Goal: Check status: Check status

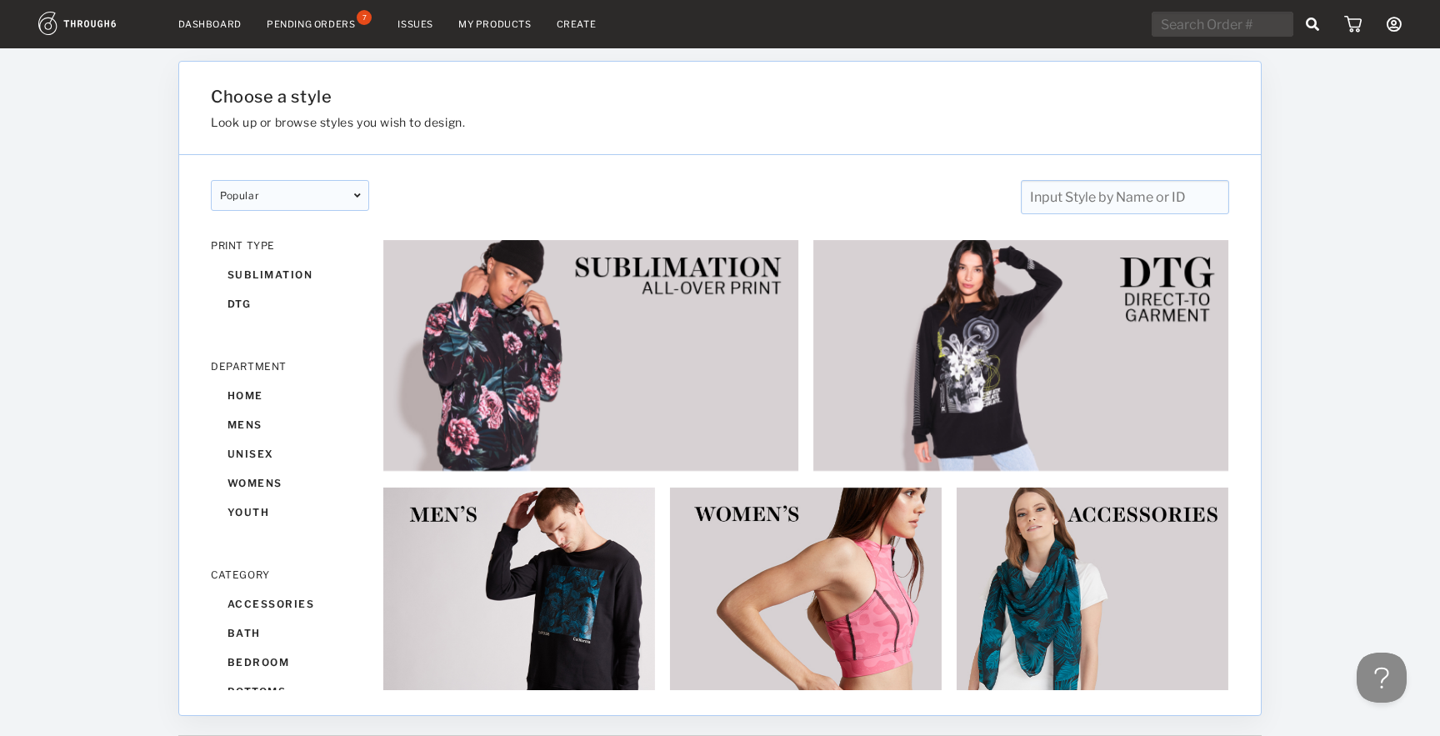
click at [209, 22] on link "Dashboard" at bounding box center [209, 24] width 63 height 12
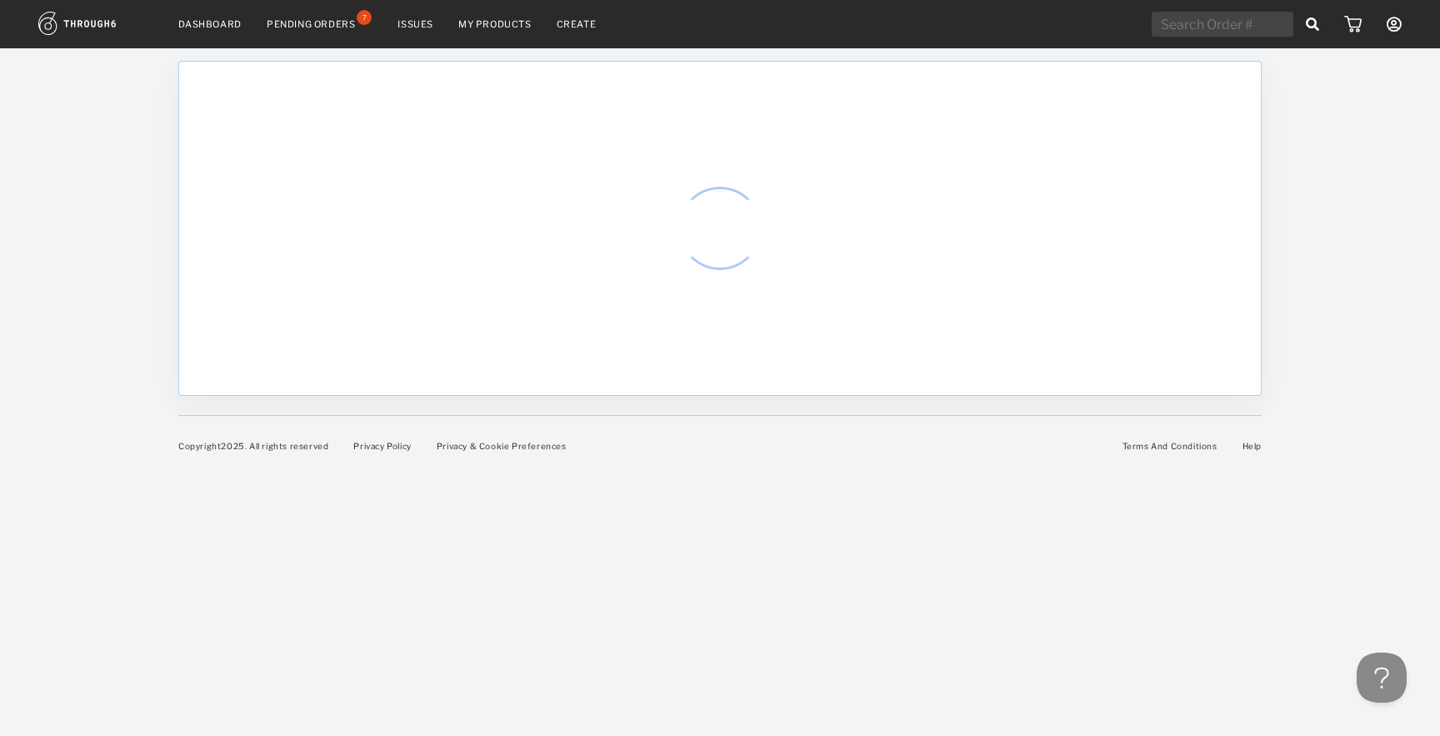
select select "8"
select select "2025"
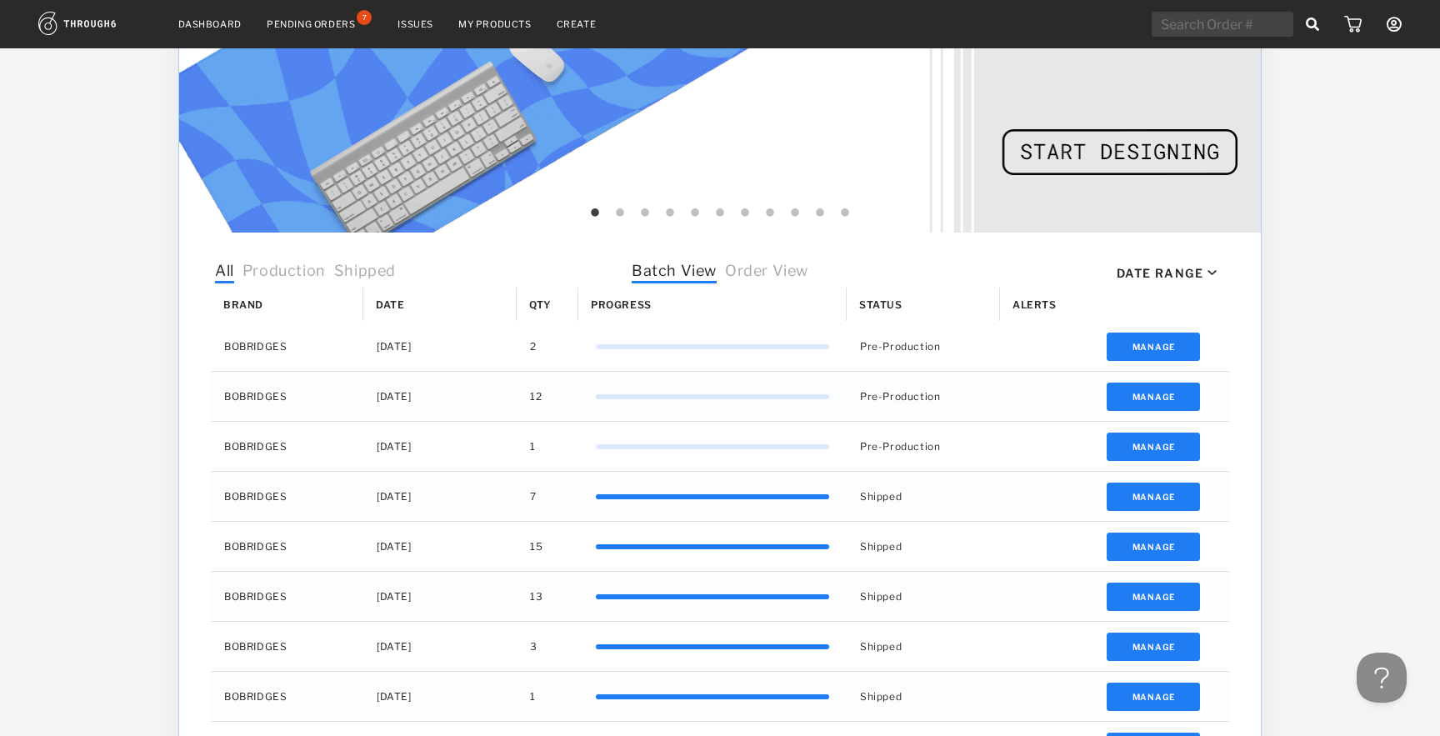
scroll to position [427, 0]
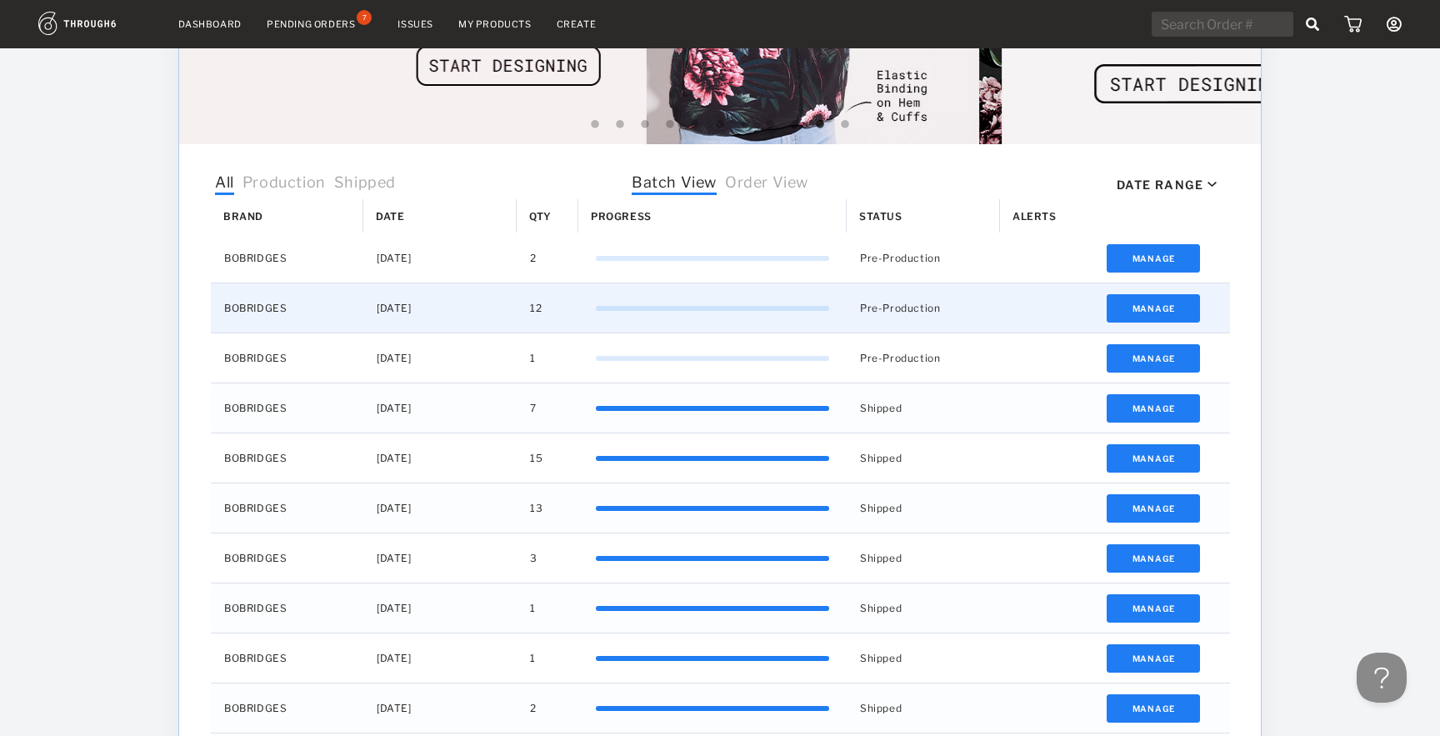
click at [984, 314] on div "Pre-Production" at bounding box center [922, 307] width 153 height 49
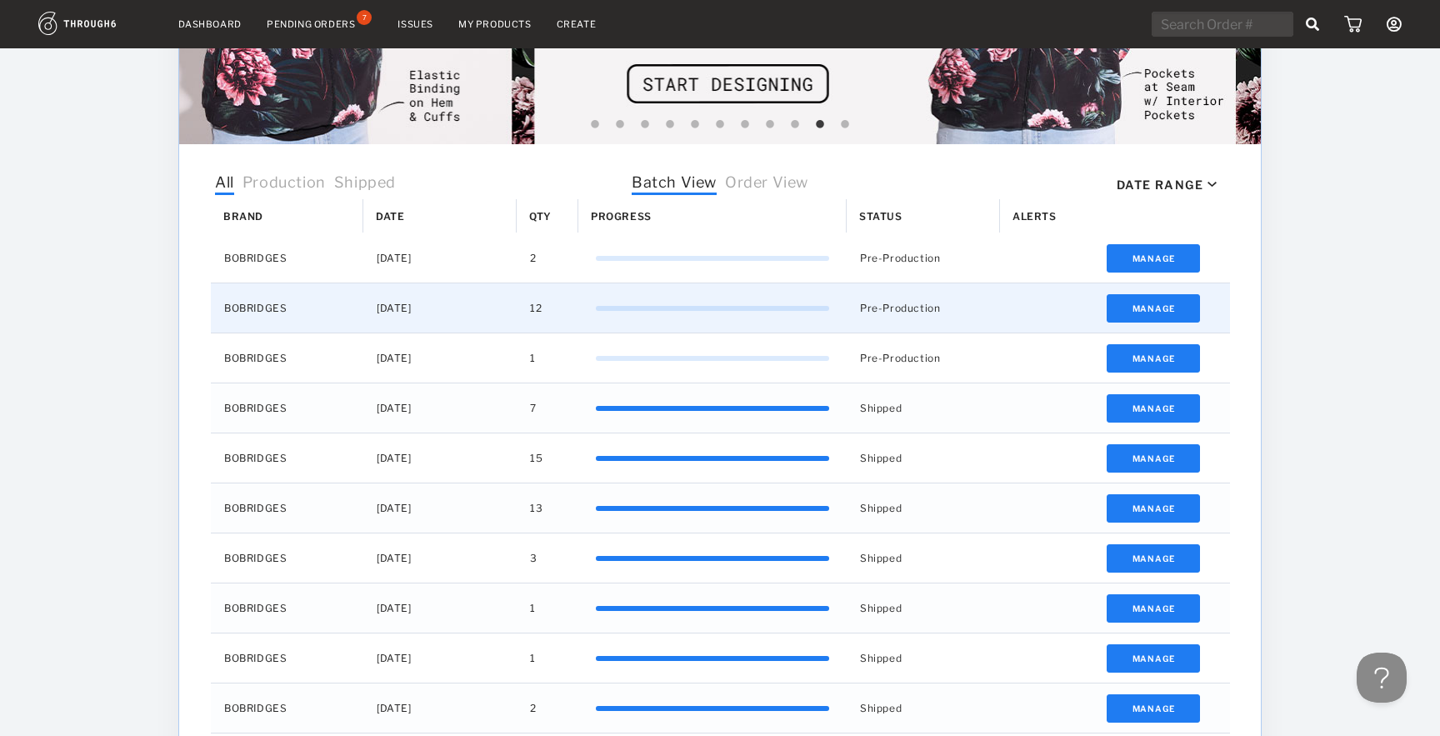
click at [250, 306] on div "BOBRIDGES" at bounding box center [287, 307] width 152 height 49
click at [1196, 308] on button "Manage" at bounding box center [1153, 308] width 94 height 28
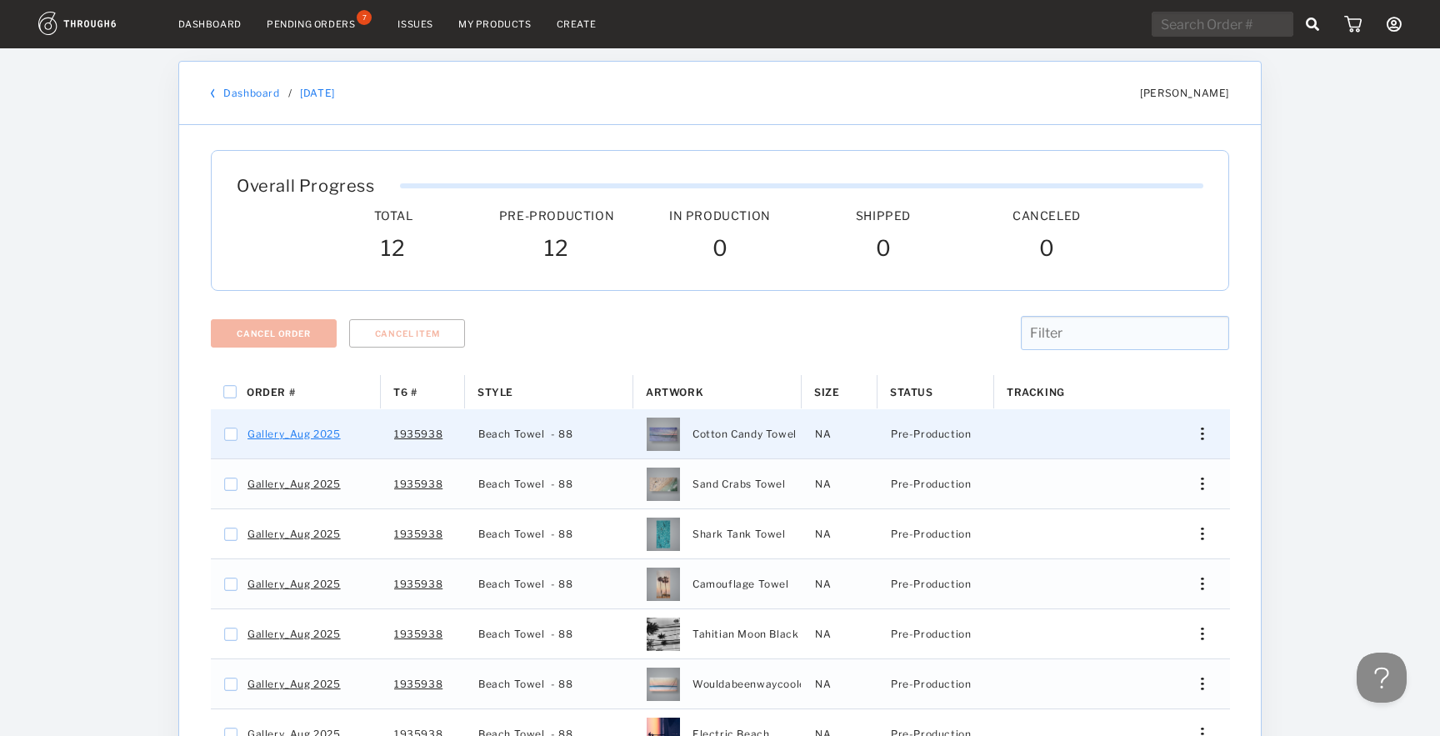
click at [331, 438] on link "Gallery_Aug 2025" at bounding box center [293, 434] width 93 height 22
checkbox input "false"
checkbox input "true"
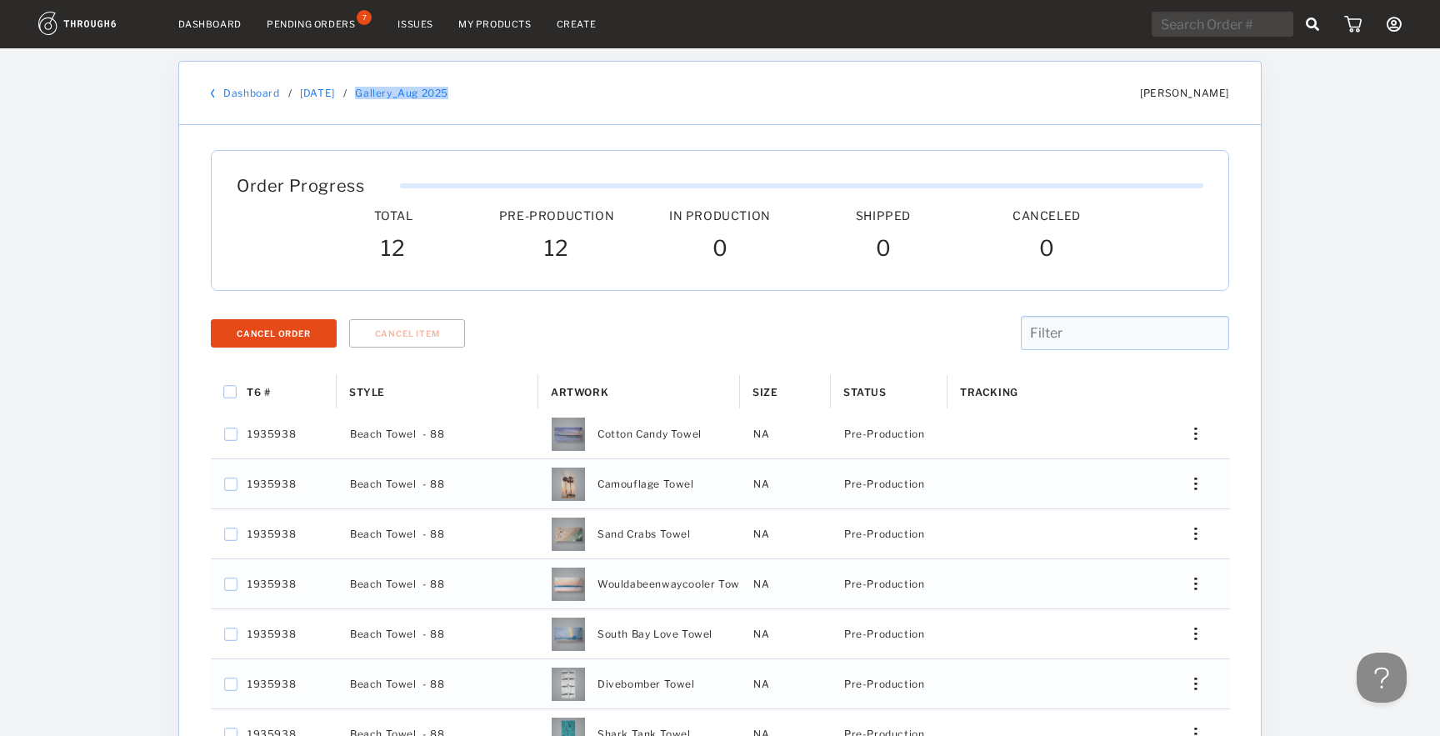
drag, startPoint x: 507, startPoint y: 95, endPoint x: 367, endPoint y: 95, distance: 140.8
click at [367, 95] on div "Dashboard / [DATE] / Gallery_Aug 2025" at bounding box center [634, 93] width 846 height 12
copy link "Gallery_Aug 2025"
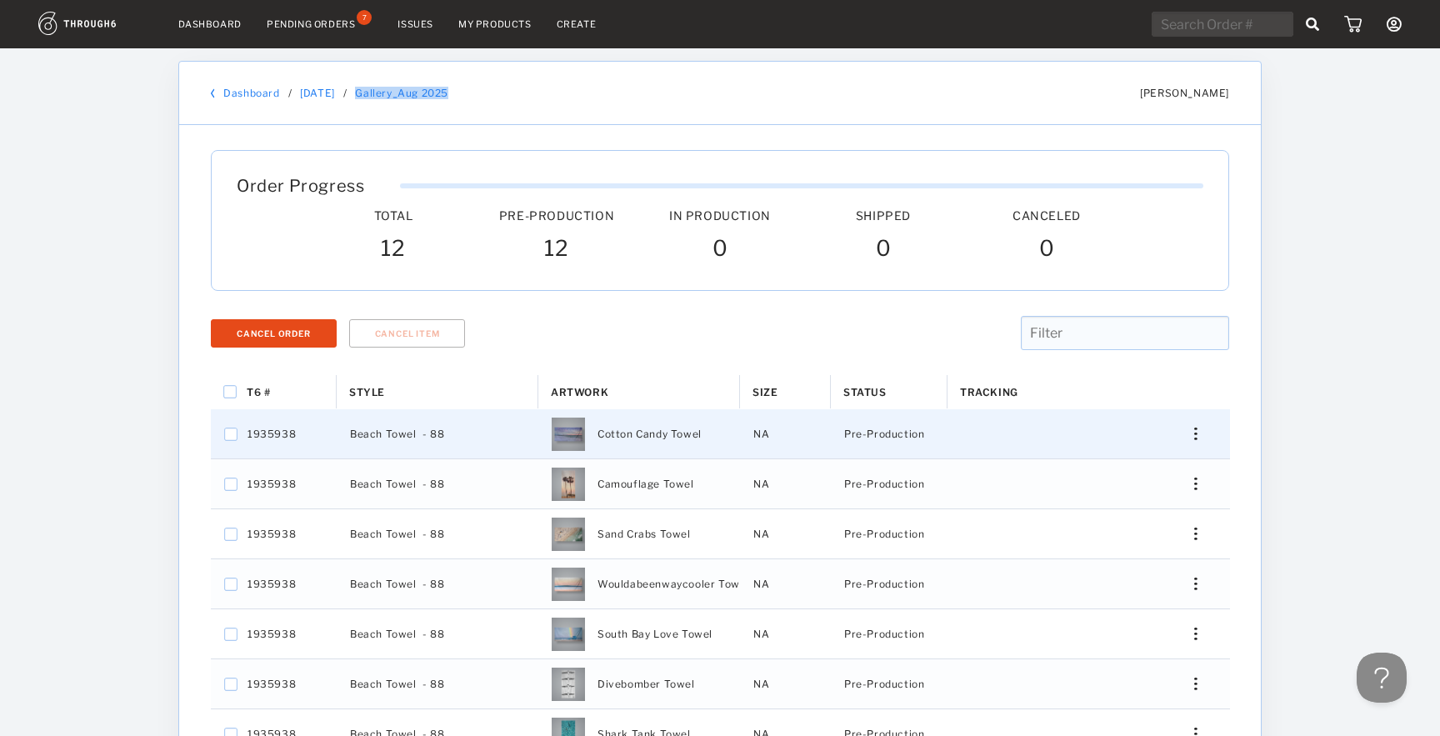
click at [1197, 437] on div "Press SPACE to select this row." at bounding box center [1189, 433] width 40 height 12
click at [1126, 549] on span "View History" at bounding box center [1119, 558] width 66 height 22
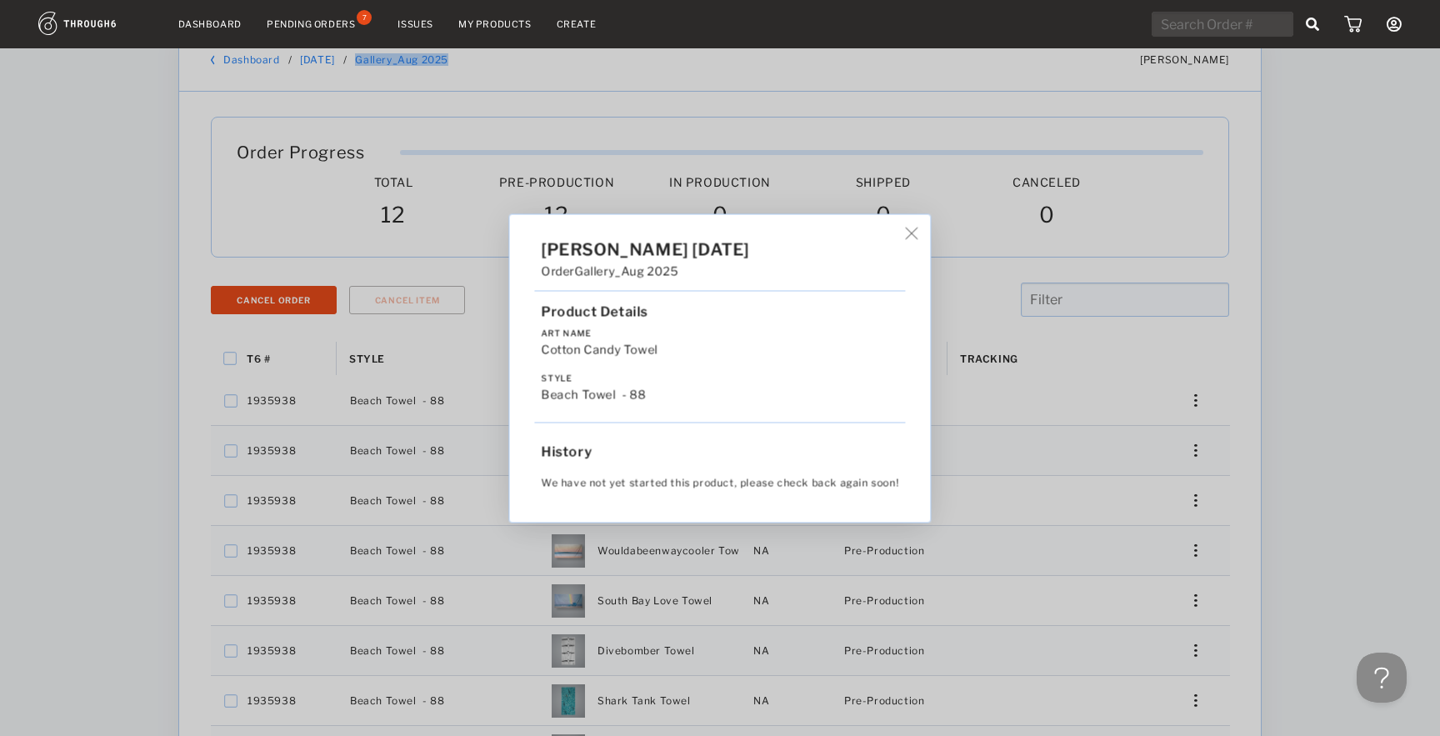
scroll to position [28, 0]
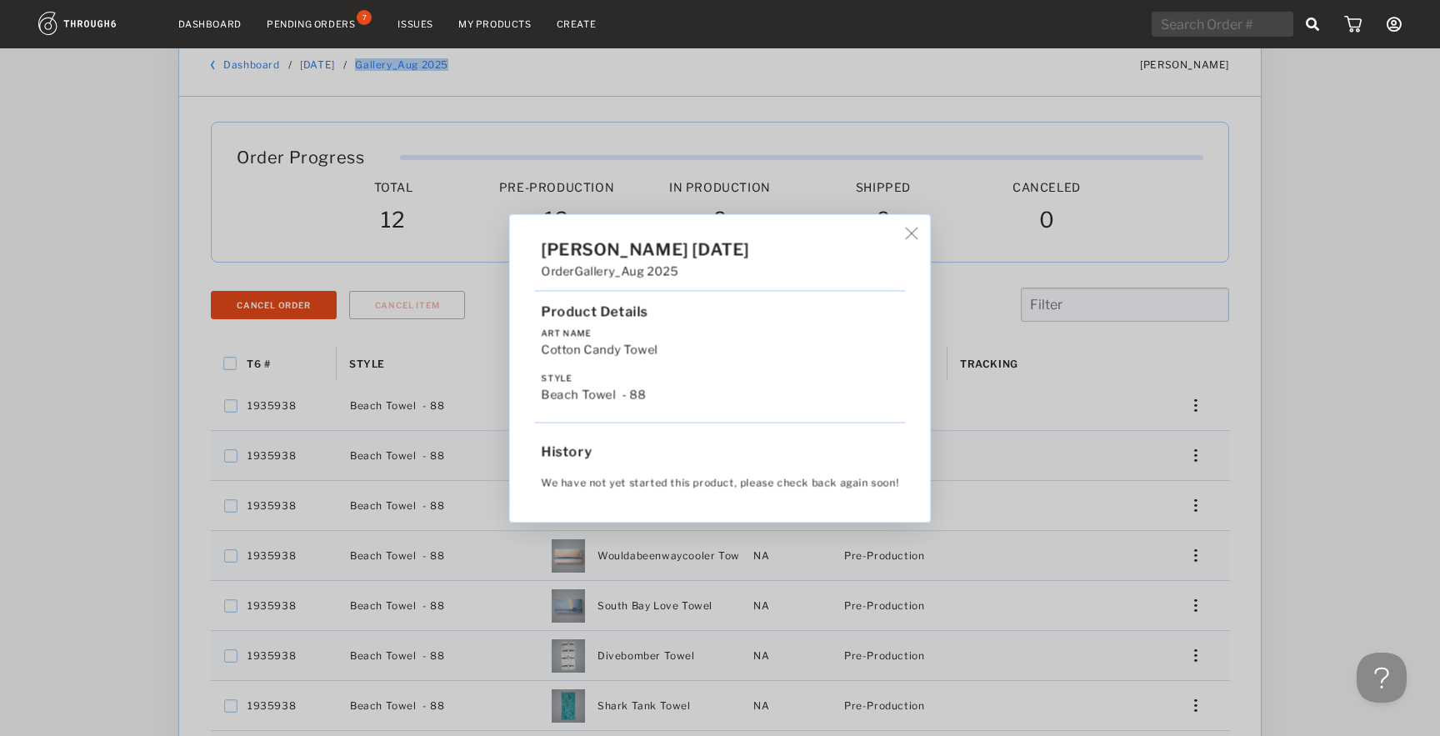
click at [910, 232] on img at bounding box center [912, 233] width 12 height 12
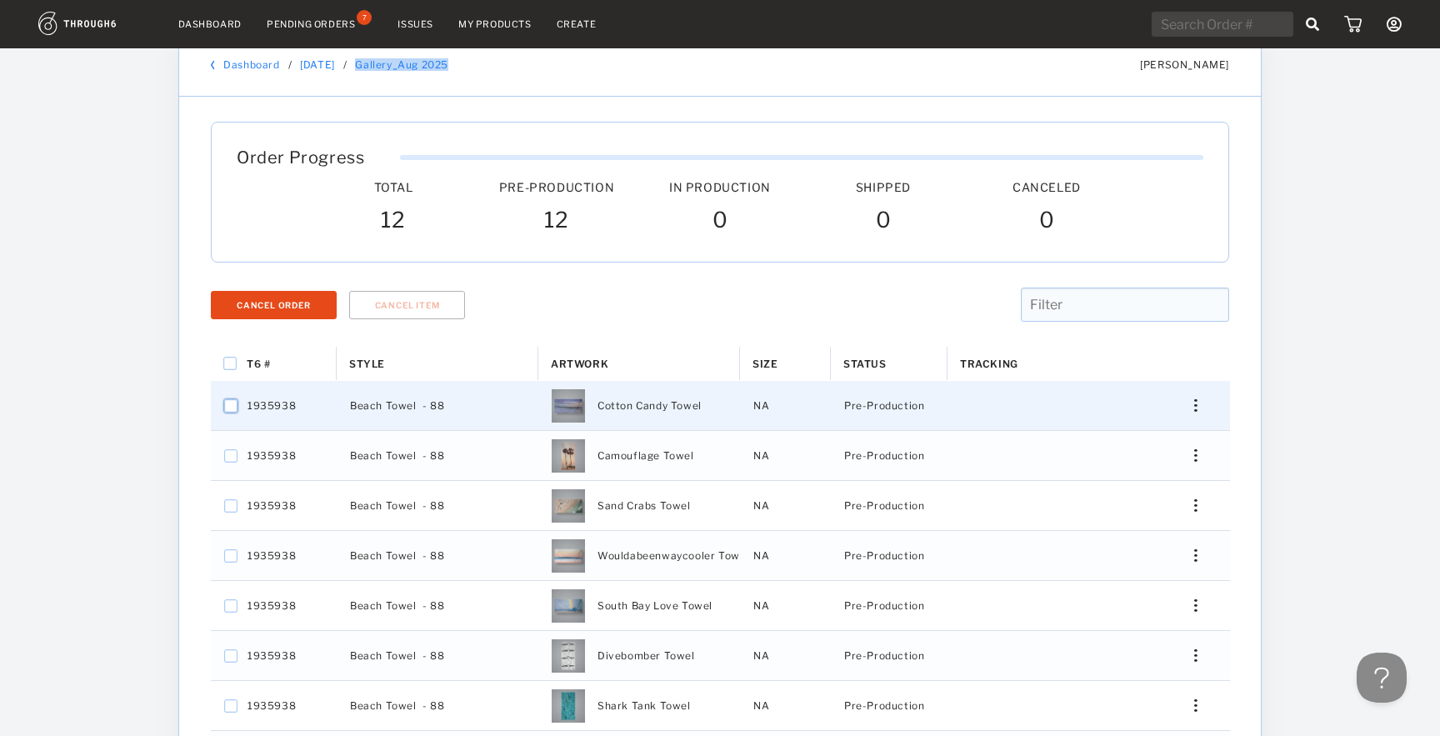
click at [234, 404] on input "Press Space to toggle row selection (unchecked)" at bounding box center [230, 405] width 13 height 13
checkbox input "true"
checkbox input "false"
drag, startPoint x: 245, startPoint y: 405, endPoint x: 317, endPoint y: 405, distance: 72.5
click at [317, 405] on div "1935938" at bounding box center [274, 405] width 126 height 49
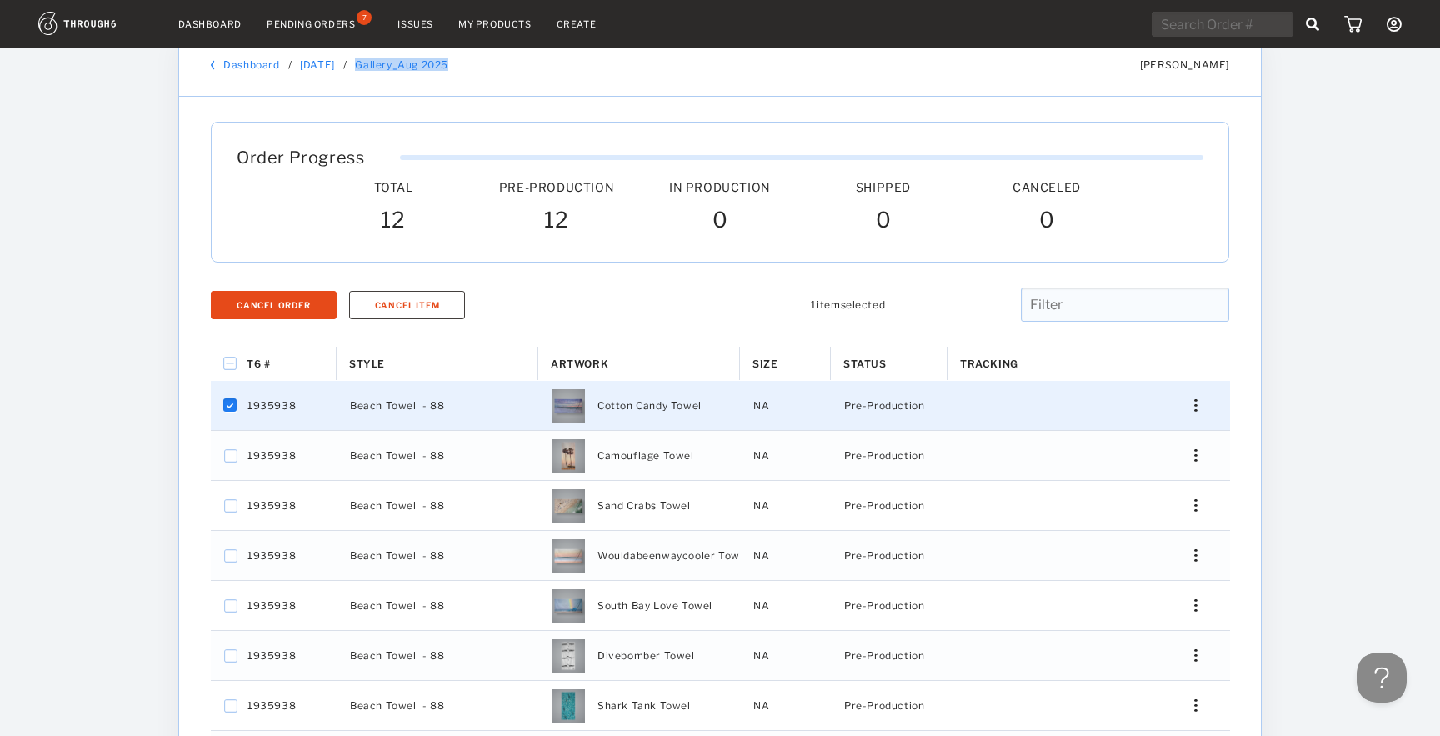
checkbox input "false"
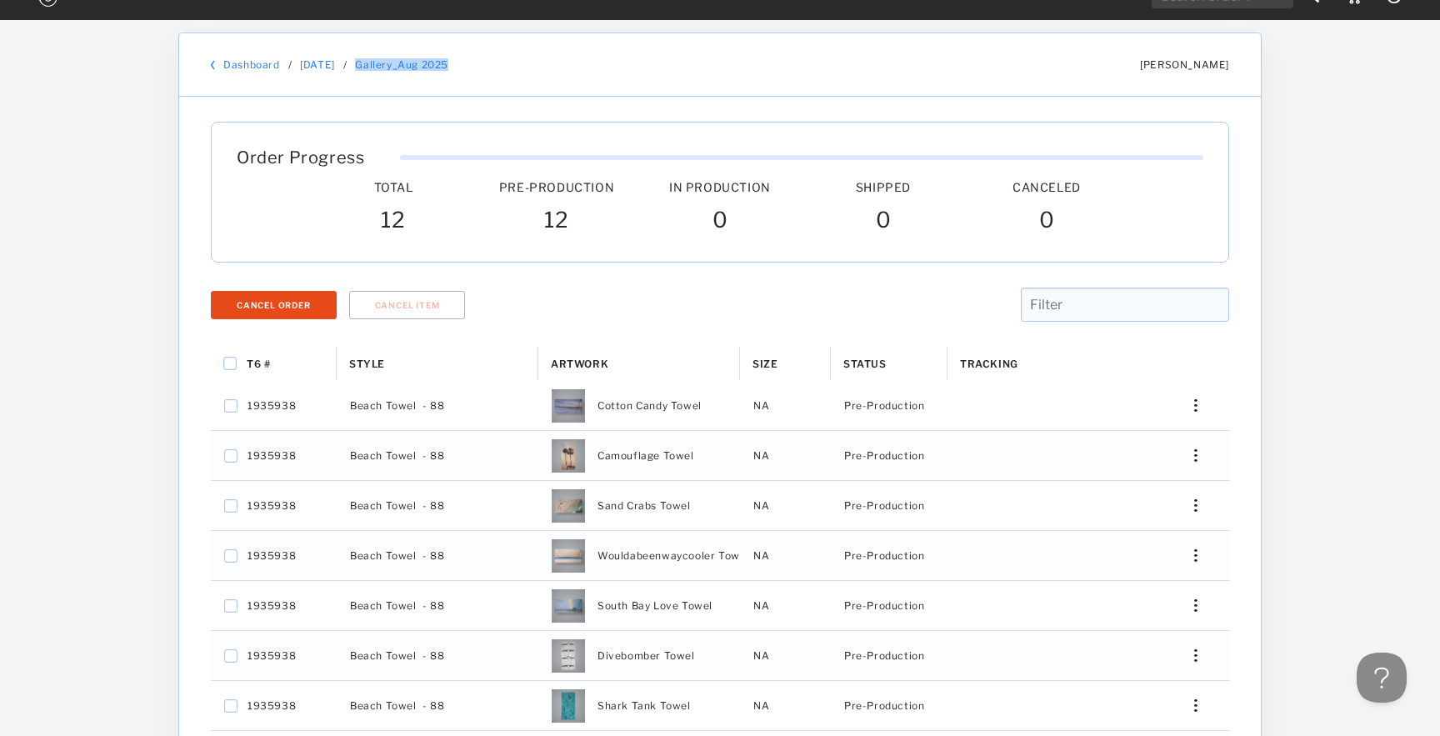
scroll to position [0, 0]
